Goal: Information Seeking & Learning: Learn about a topic

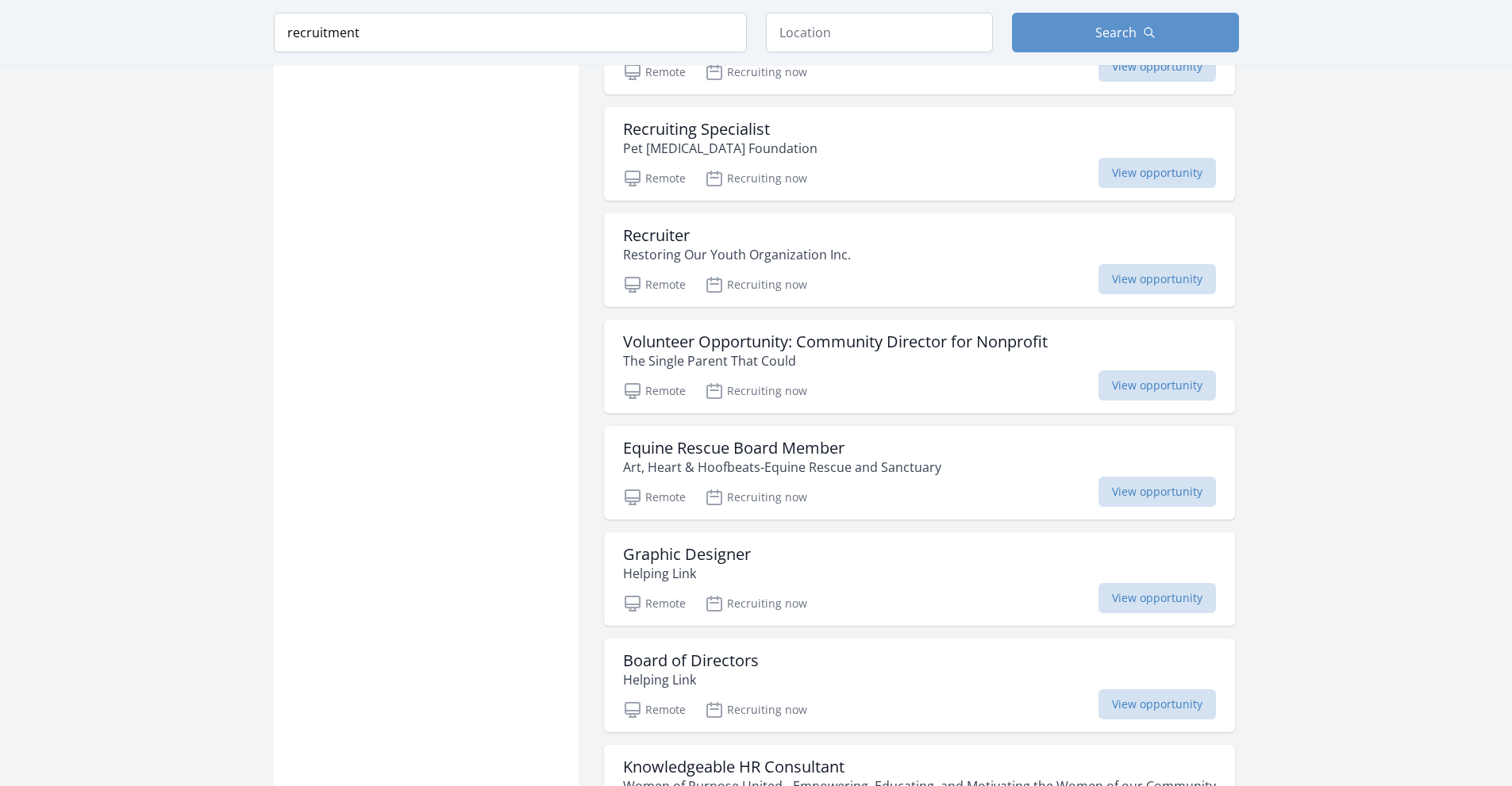
scroll to position [1825, 0]
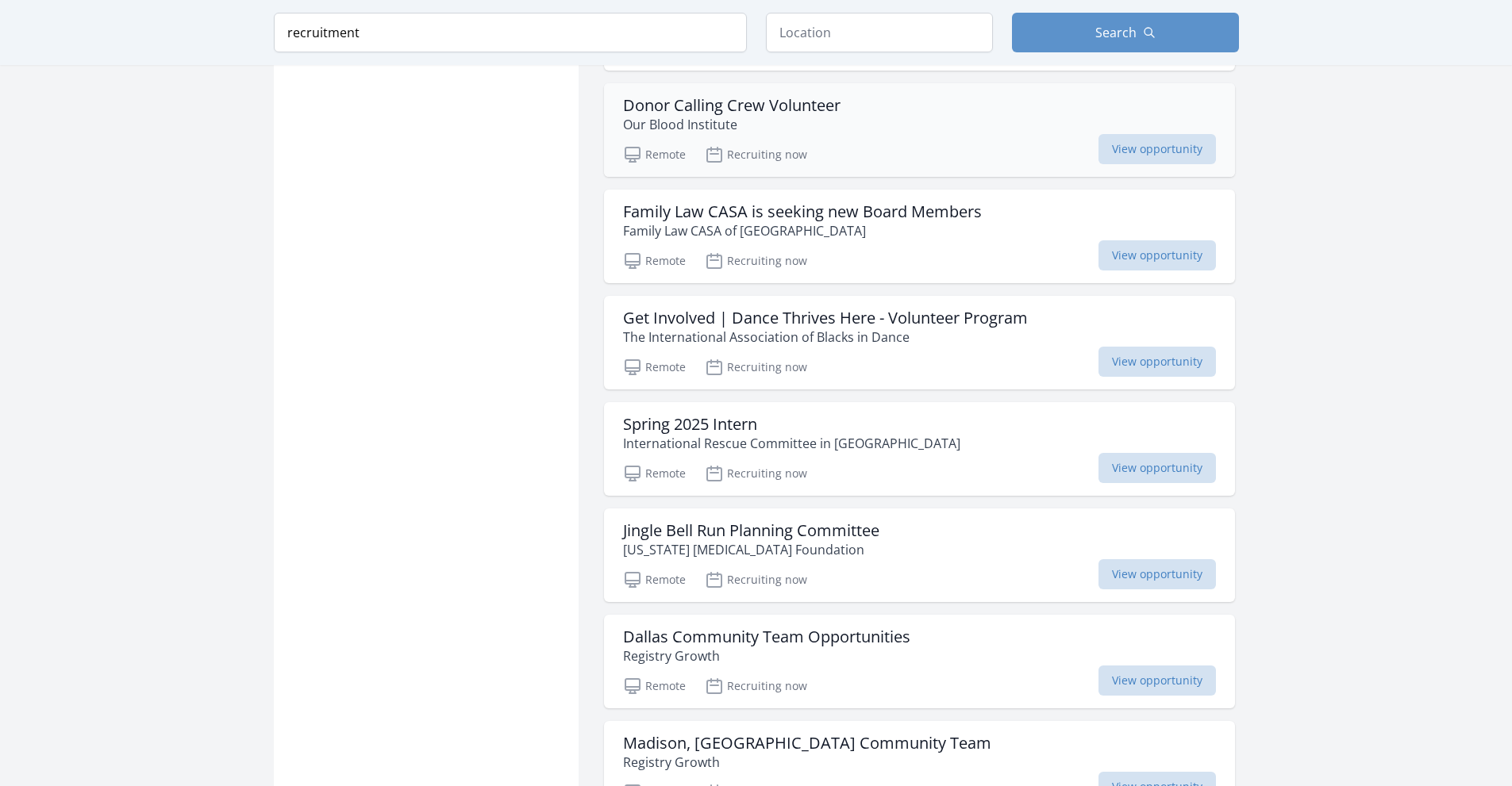
scroll to position [2856, 0]
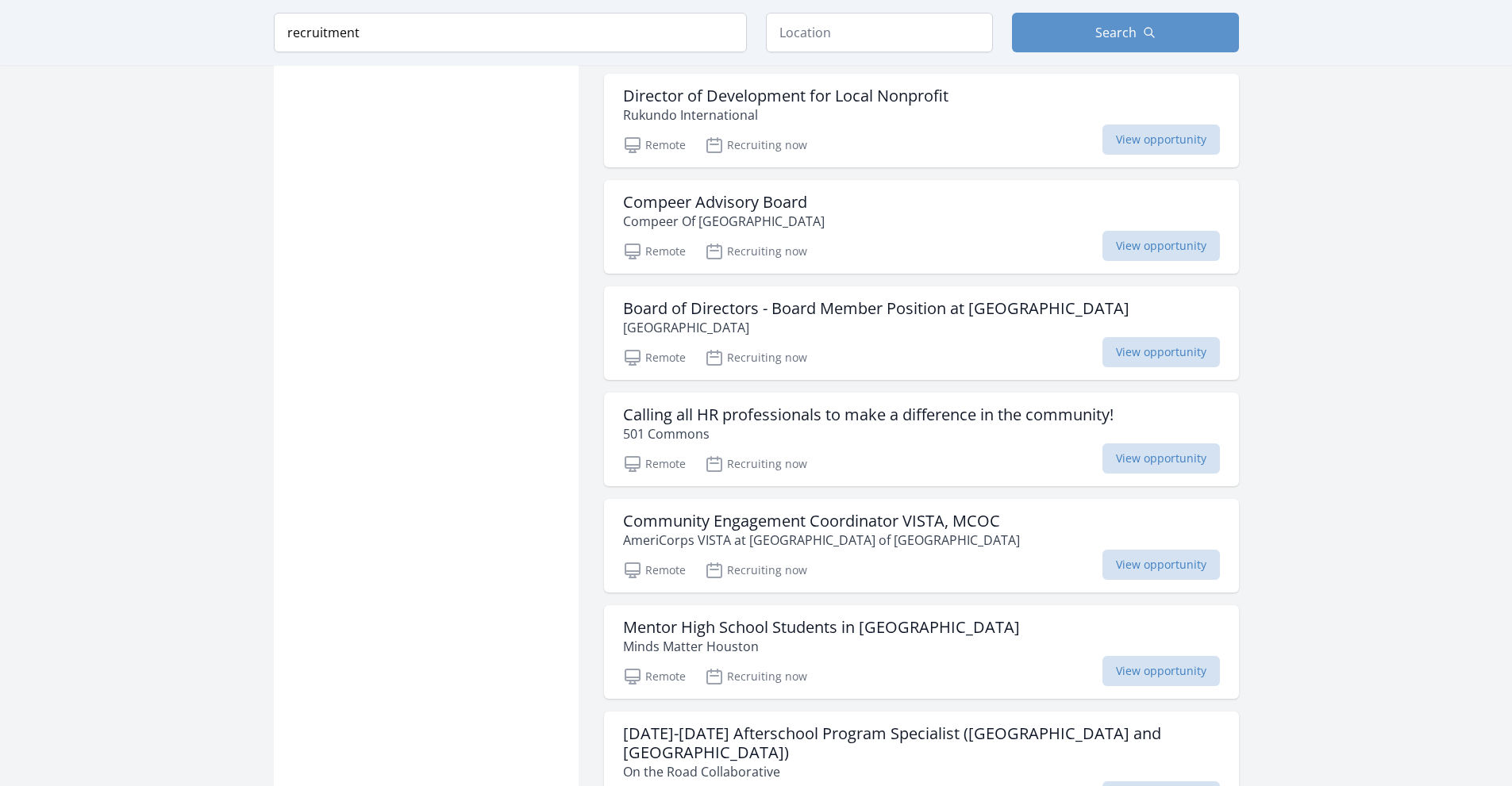
scroll to position [3968, 0]
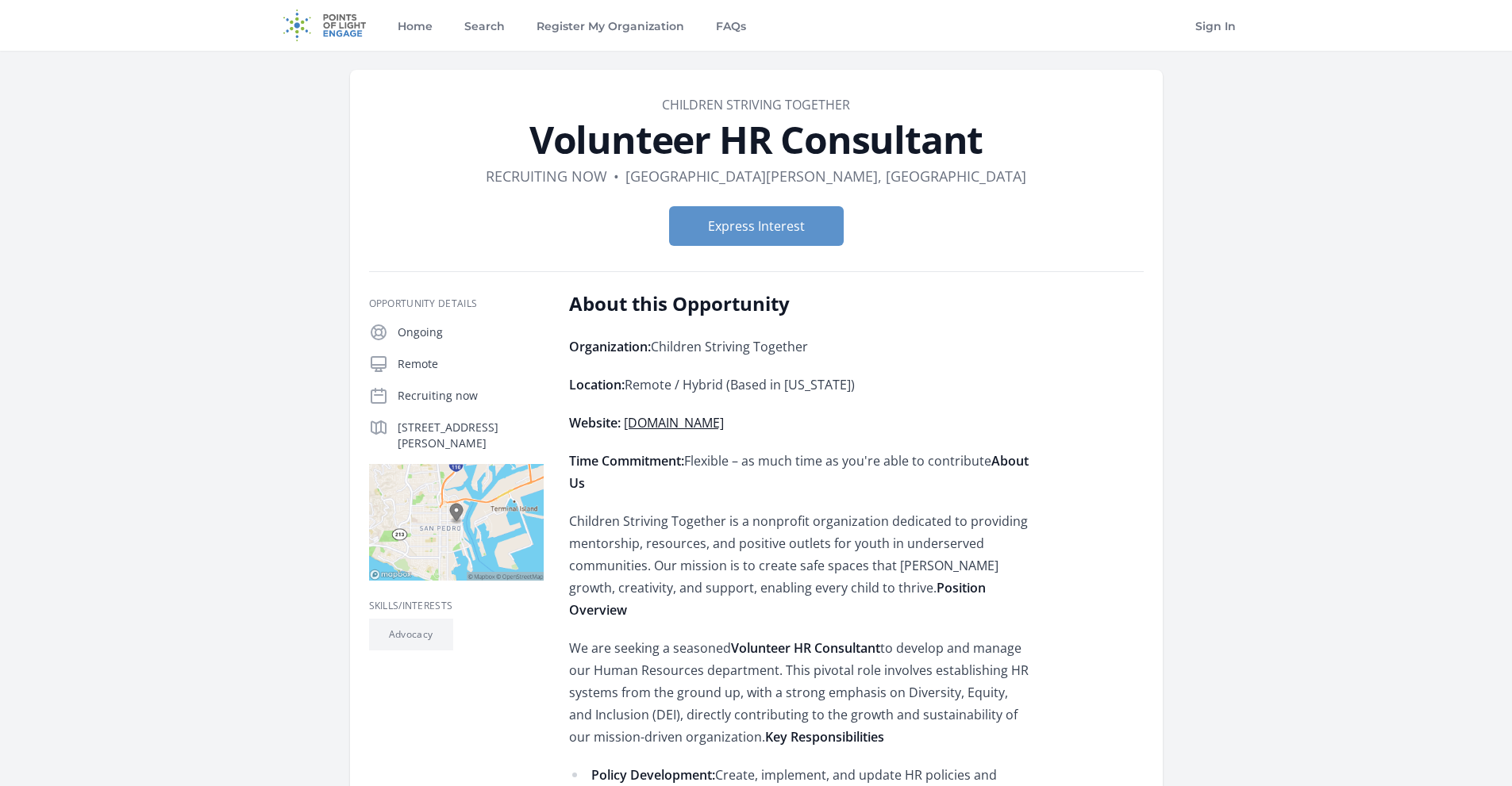
click at [687, 104] on link "Children Striving Together" at bounding box center [756, 105] width 189 height 18
click at [663, 430] on link "www.childrenstrivingtogether.org" at bounding box center [674, 423] width 100 height 18
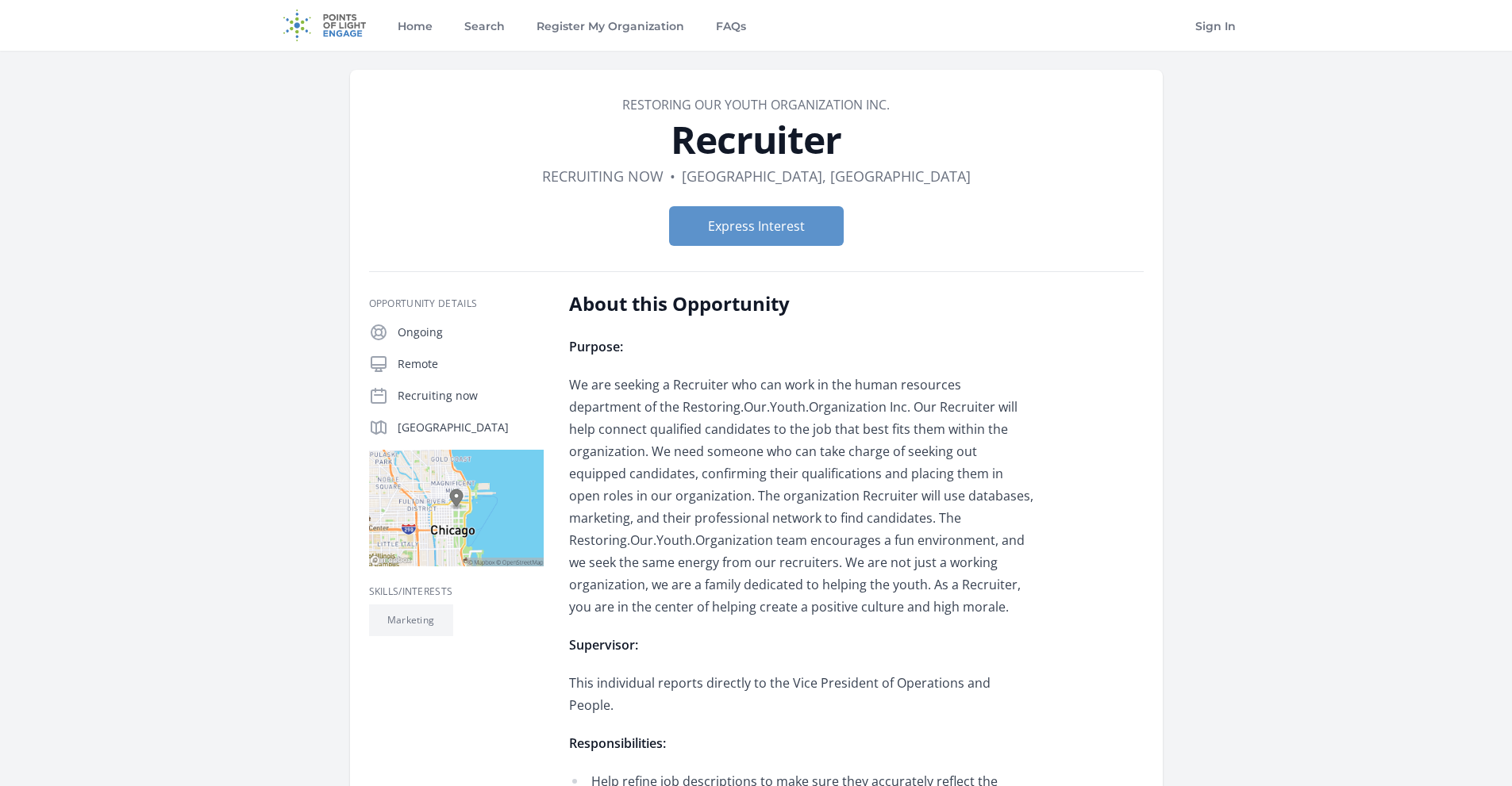
click at [765, 99] on link "Restoring Our Youth Organization Inc." at bounding box center [755, 105] width 267 height 18
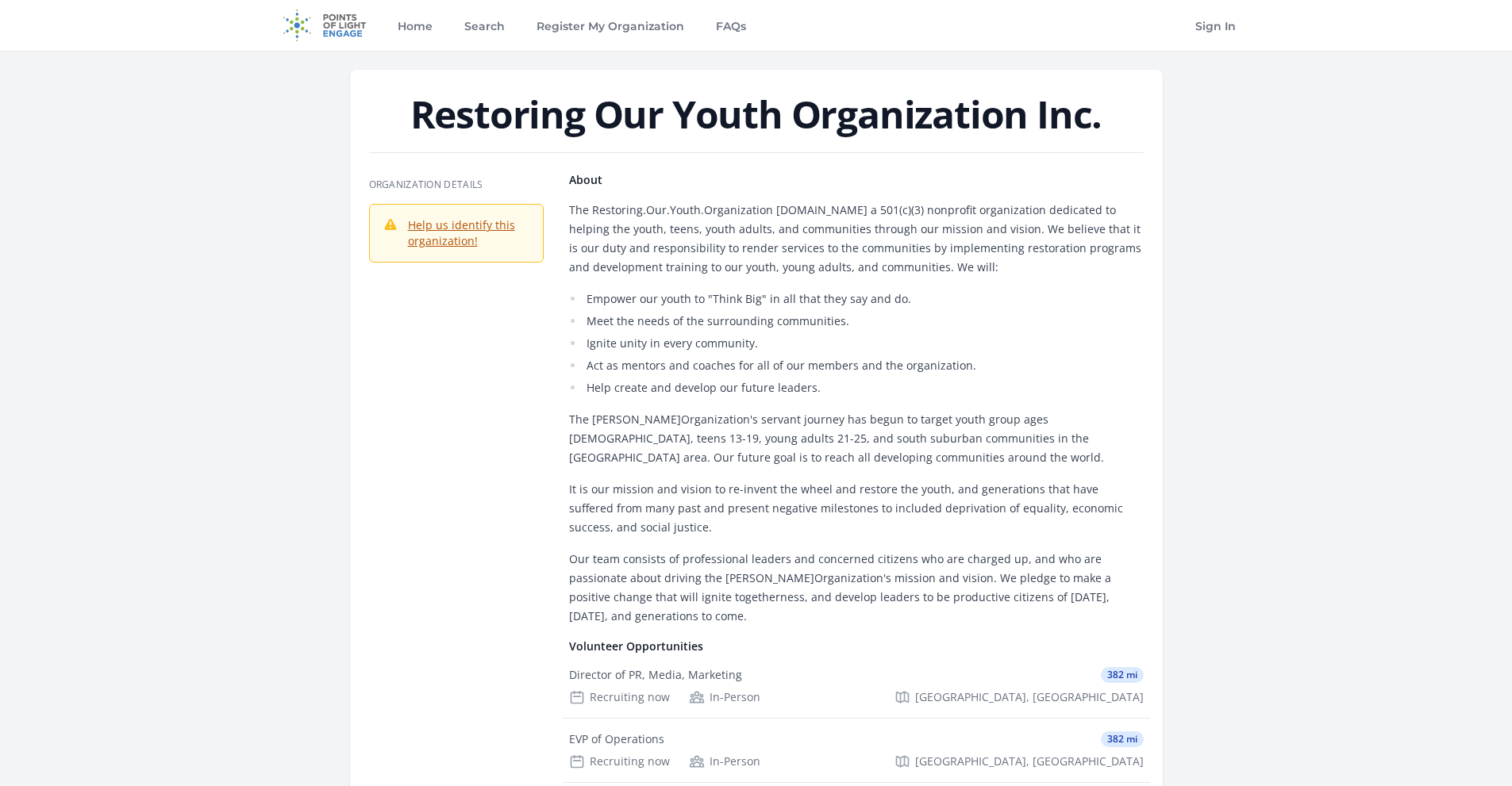
click at [906, 121] on h1 "Restoring Our Youth Organization Inc." at bounding box center [756, 114] width 775 height 38
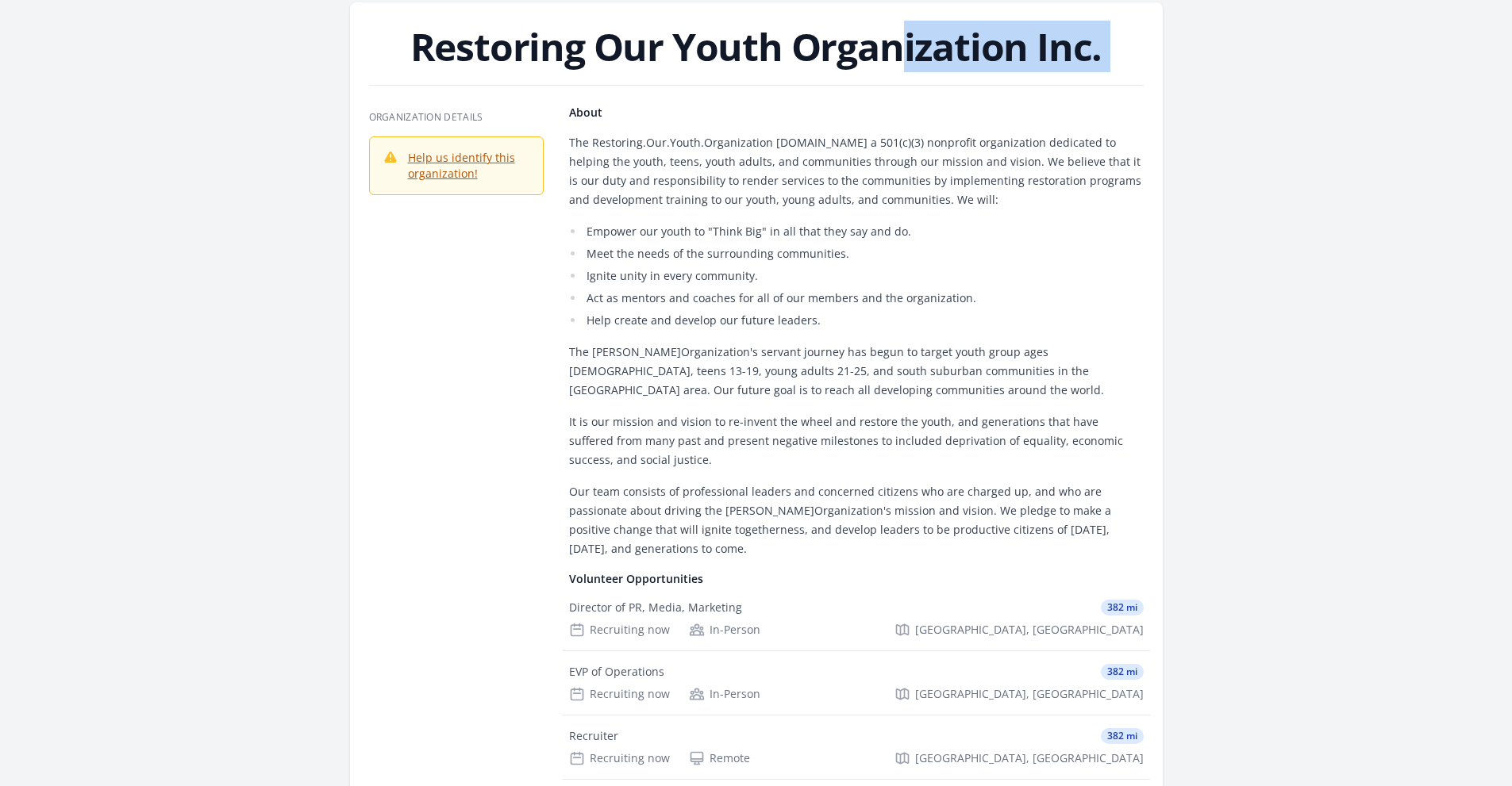
scroll to position [159, 0]
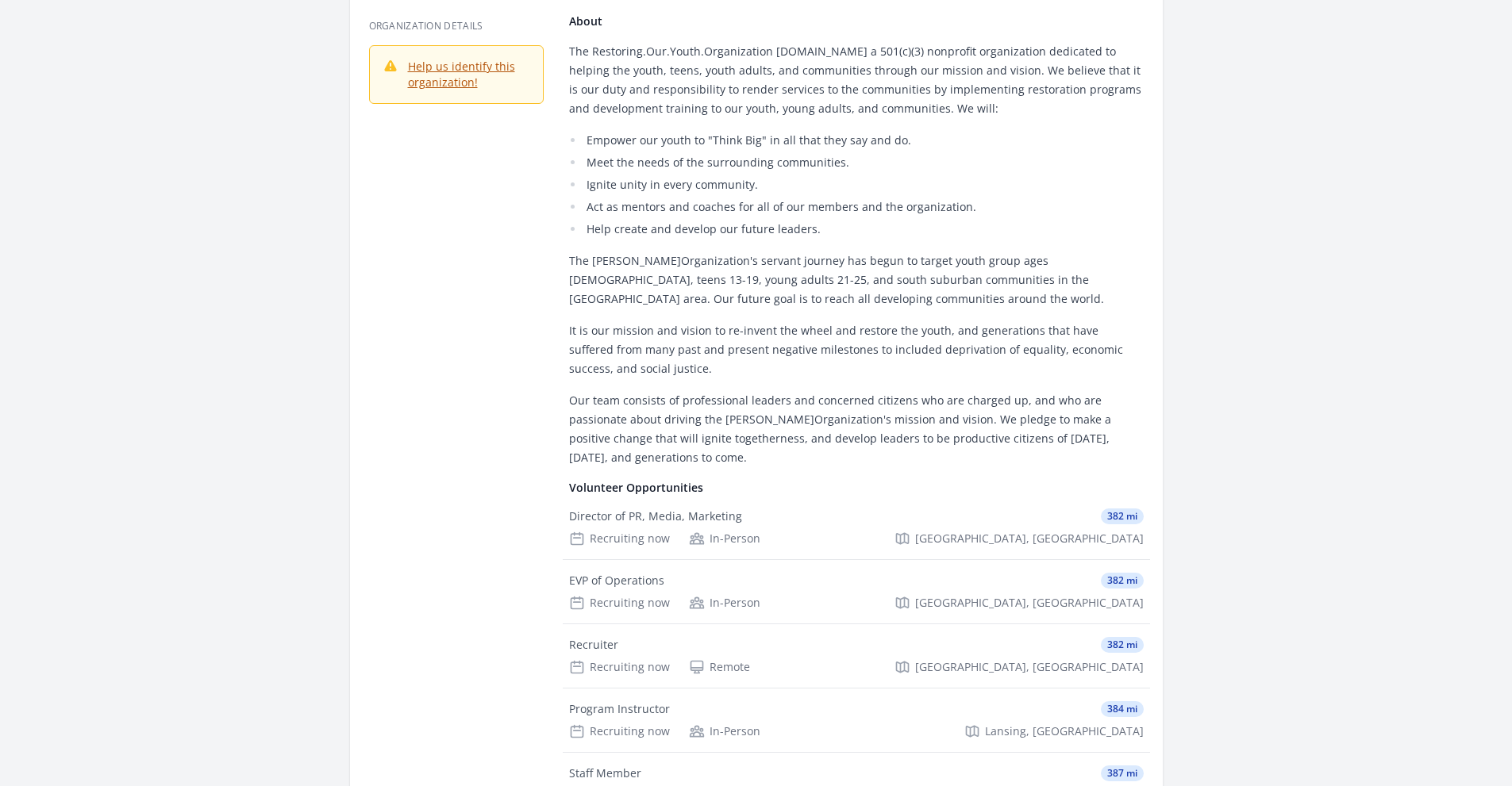
copy article "Restoring Our Youth Organization Inc."
